Goal: Navigation & Orientation: Find specific page/section

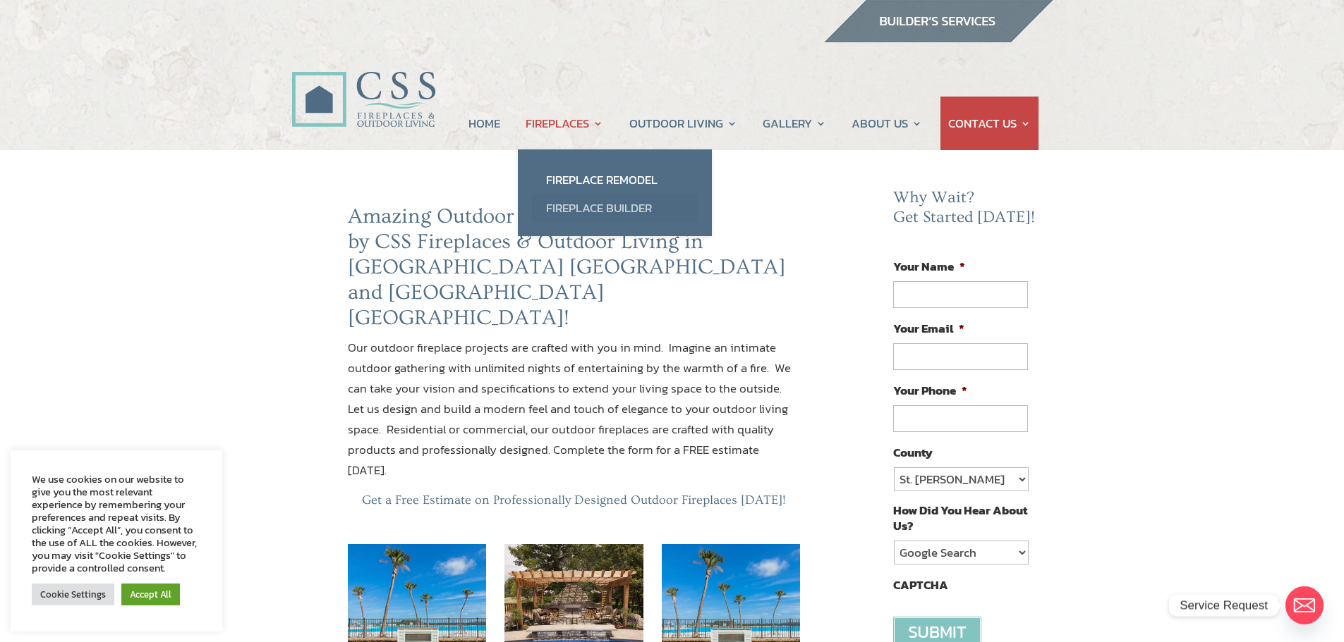
click at [599, 209] on link "Fireplace Builder" at bounding box center [615, 208] width 166 height 28
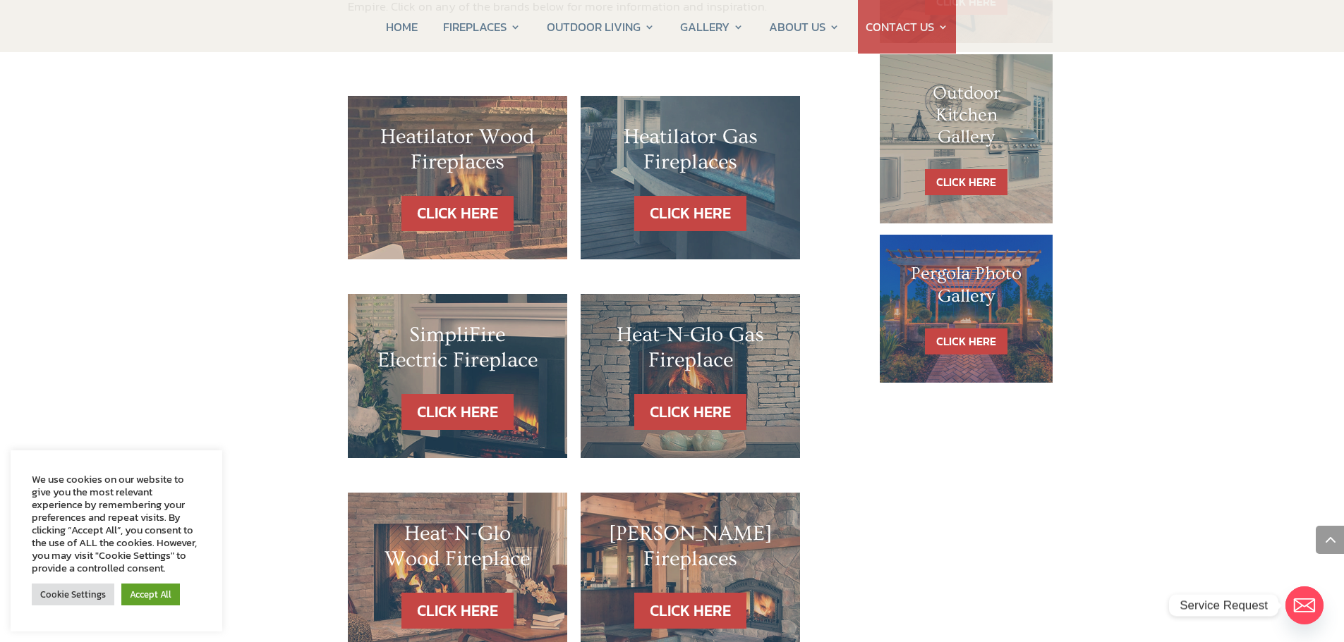
scroll to position [846, 0]
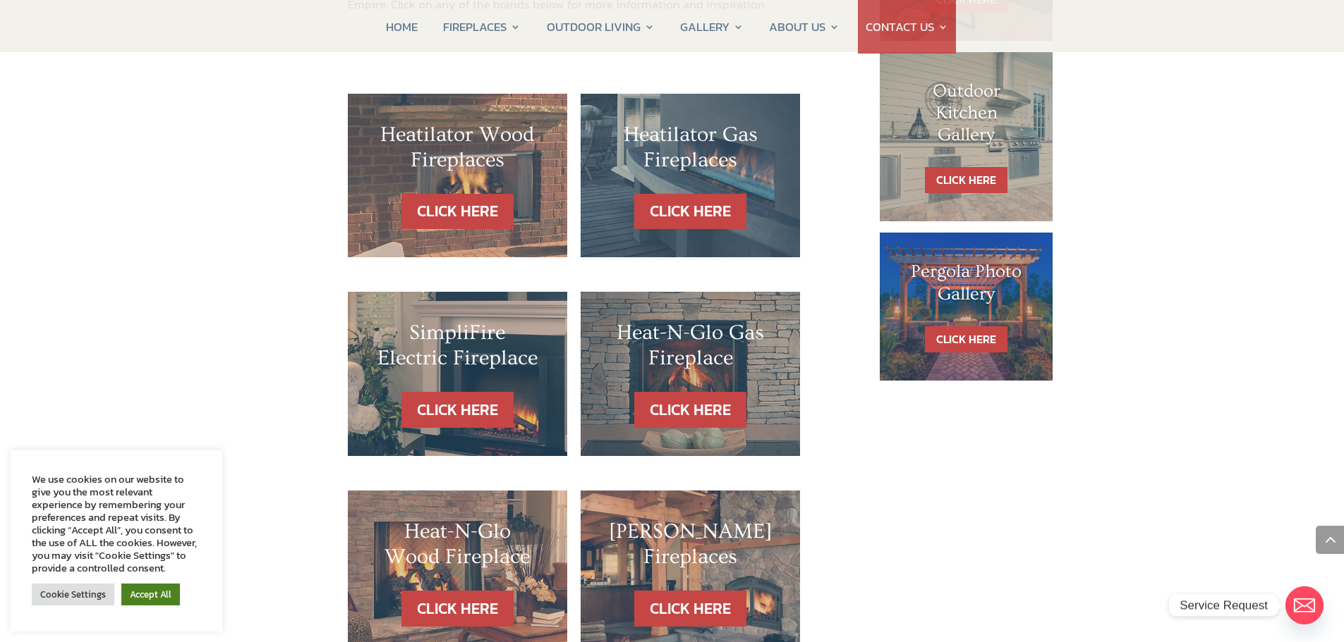
click at [142, 599] on link "Accept All" at bounding box center [150, 595] width 59 height 22
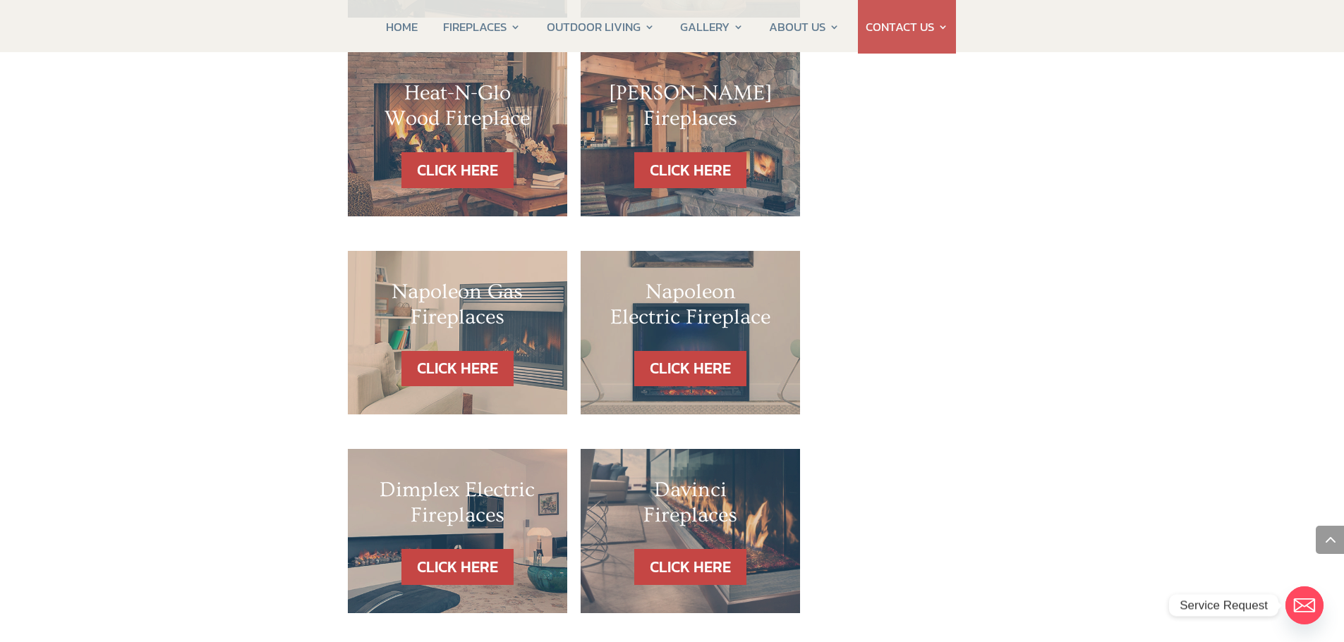
scroll to position [1269, 0]
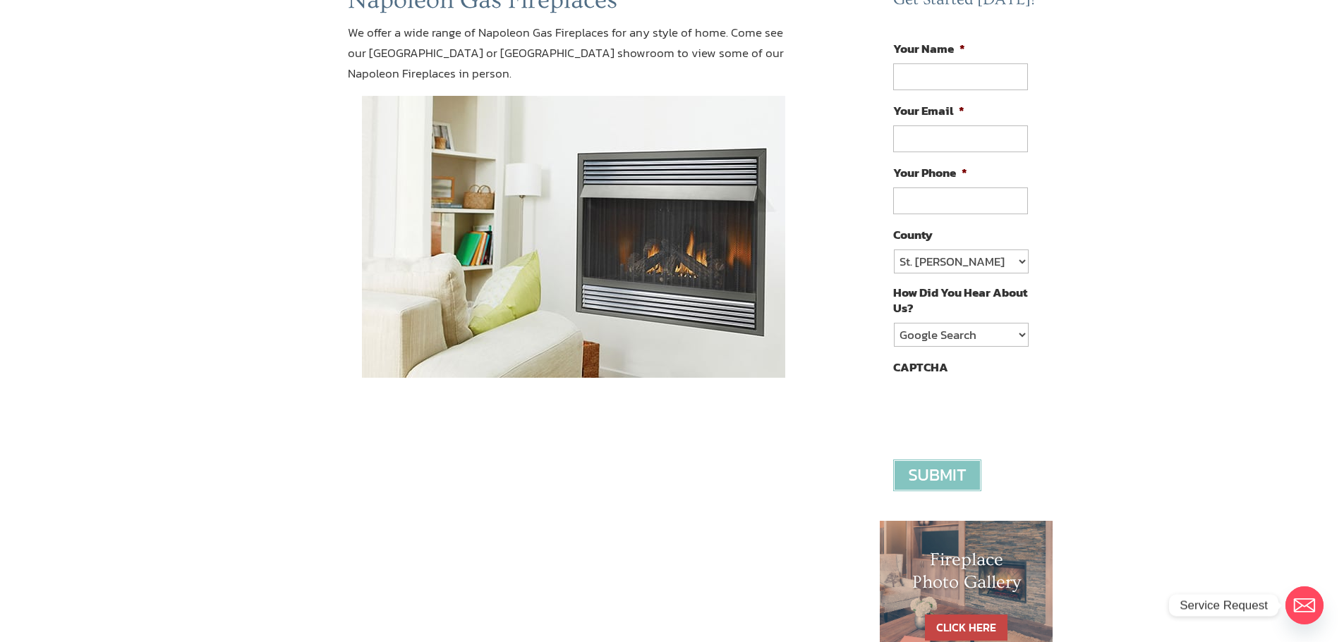
scroll to position [71, 0]
